Goal: Find specific page/section: Find specific page/section

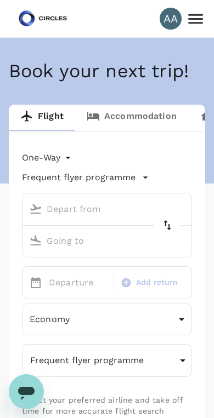
click at [124, 114] on link "Accommodation" at bounding box center [131, 118] width 113 height 26
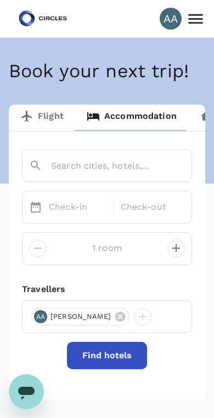
click at [44, 112] on link "Flight" at bounding box center [42, 118] width 66 height 26
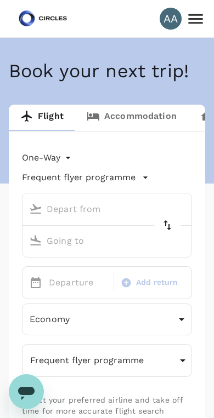
click at [189, 20] on icon at bounding box center [195, 18] width 19 height 19
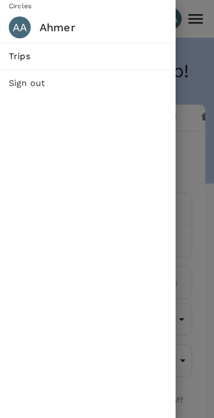
click at [19, 56] on span "Trips" at bounding box center [88, 56] width 158 height 13
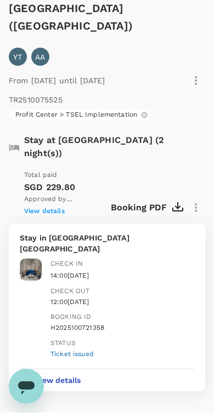
scroll to position [137, 0]
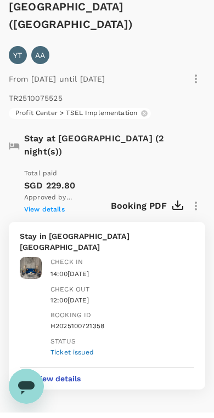
click at [44, 211] on span "View details" at bounding box center [44, 215] width 41 height 8
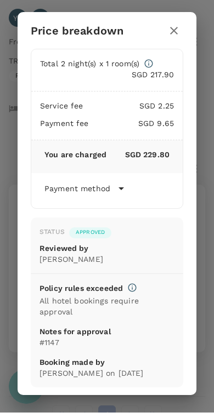
scroll to position [174, 0]
click at [174, 30] on icon "button" at bounding box center [173, 36] width 13 height 13
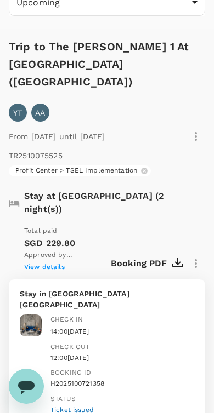
scroll to position [101, 0]
